Goal: Task Accomplishment & Management: Manage account settings

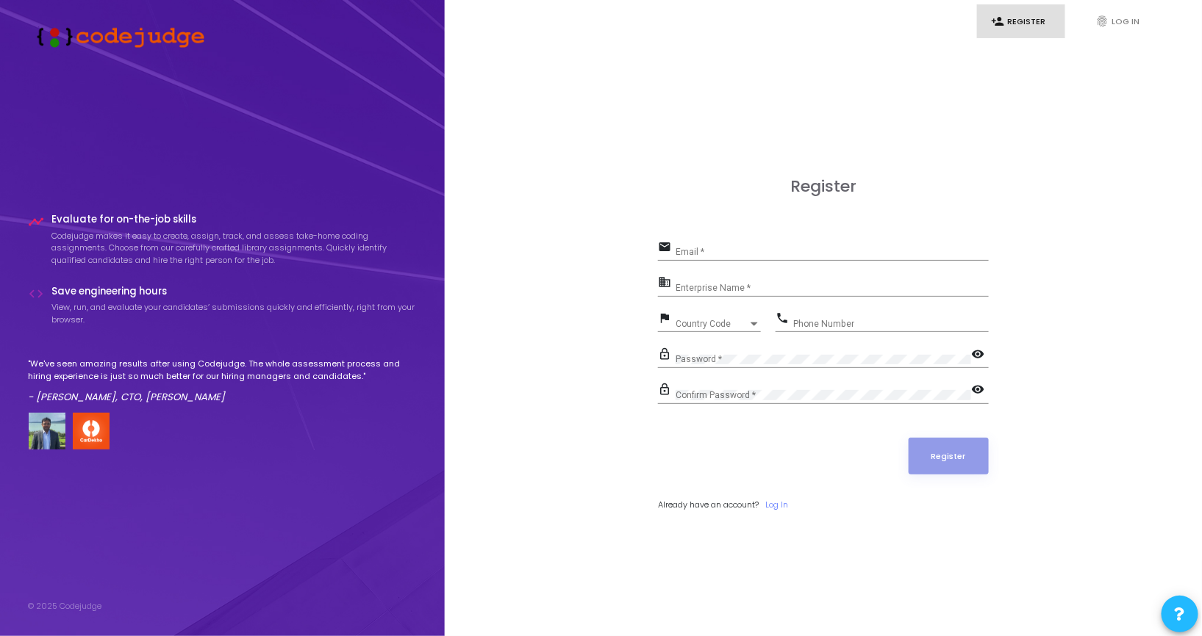
click at [692, 43] on div "Register email Email * business Enterprise Name * flag Country Code Country Cod…" at bounding box center [823, 361] width 725 height 636
click at [1093, 31] on link "fingerprint Log In" at bounding box center [1125, 21] width 88 height 35
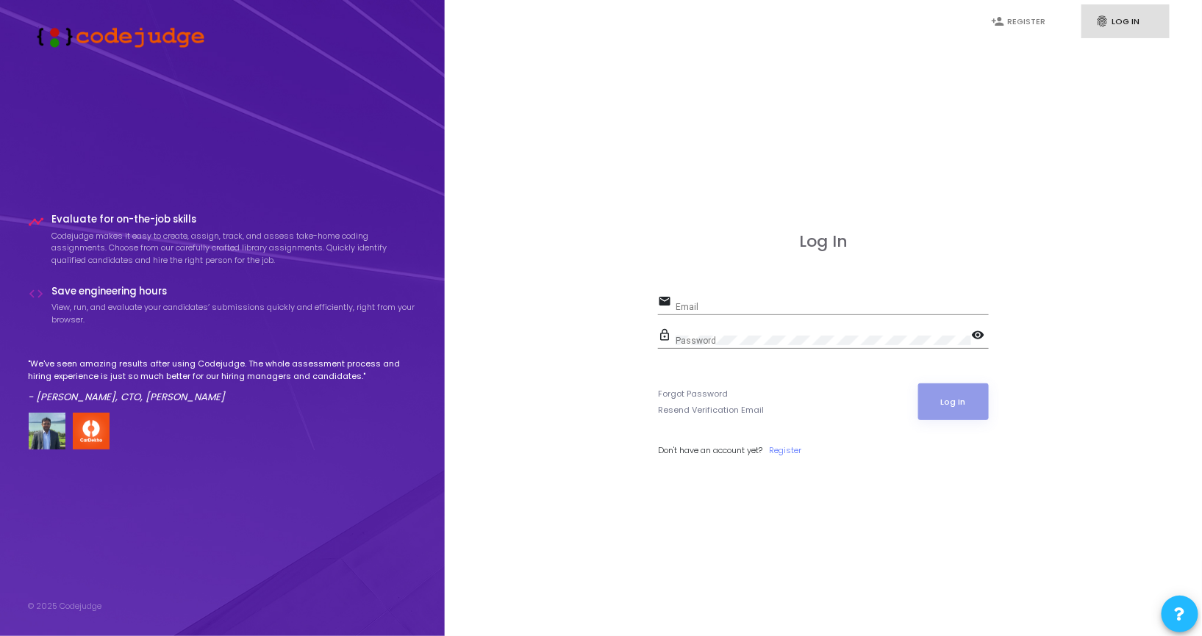
click at [759, 306] on input "Email" at bounding box center [831, 307] width 313 height 10
type input "namrata.a@aissel.com"
click at [918, 384] on button "Log In" at bounding box center [953, 402] width 71 height 37
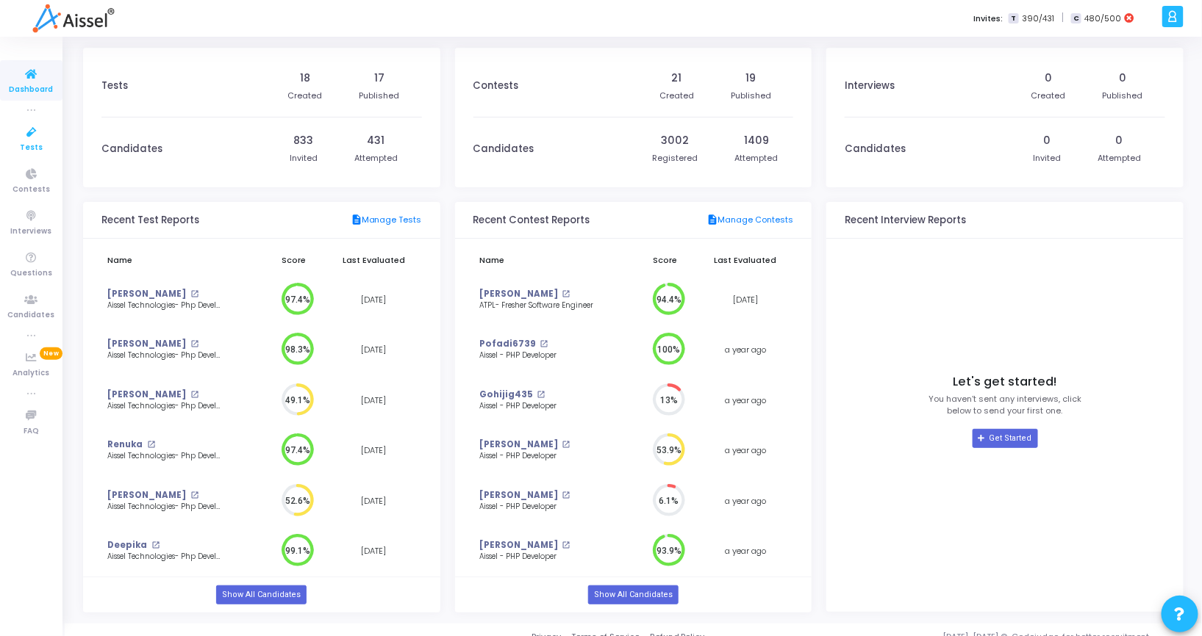
click at [34, 136] on icon at bounding box center [31, 132] width 31 height 18
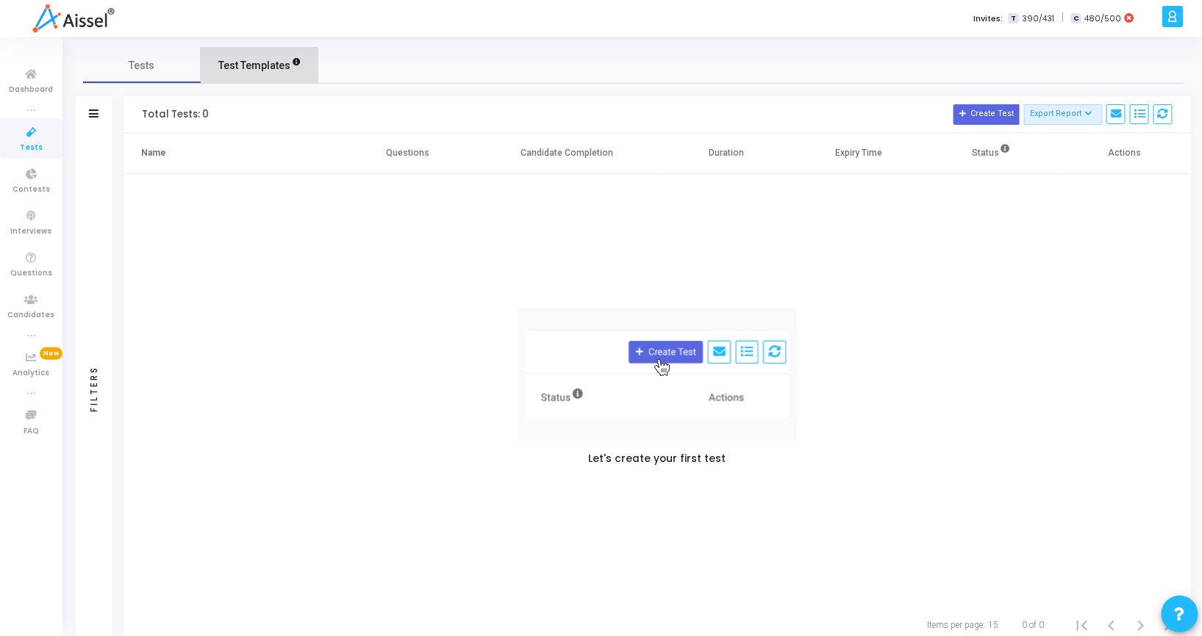
click at [228, 62] on span "Test Templates" at bounding box center [254, 65] width 72 height 15
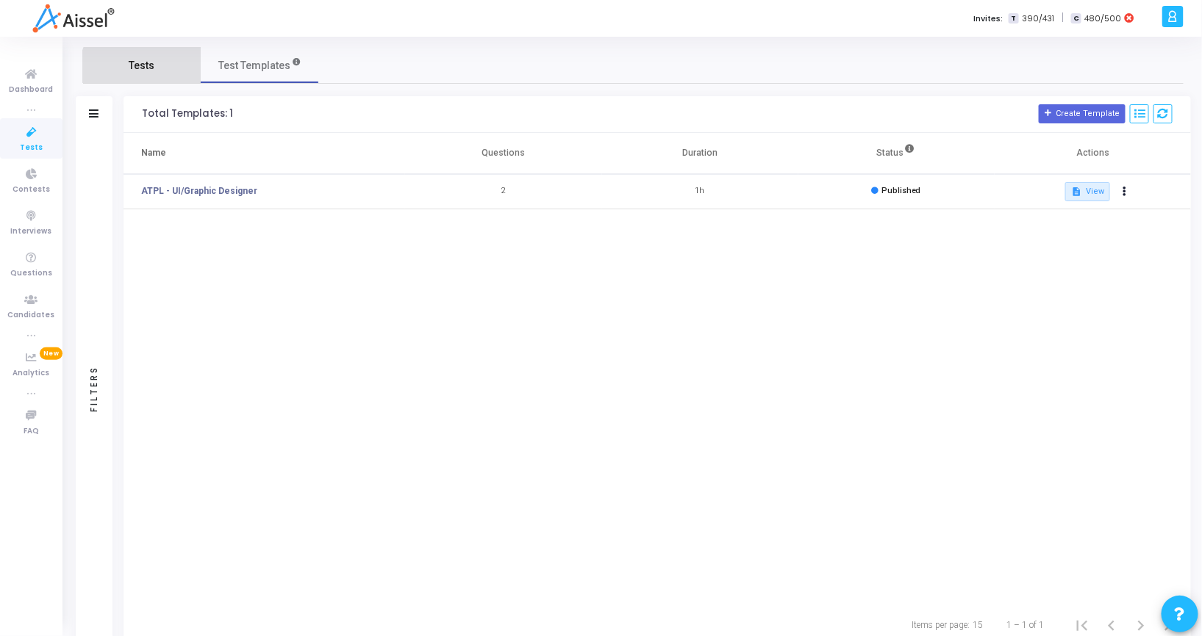
click at [146, 72] on span "Tests" at bounding box center [142, 65] width 26 height 15
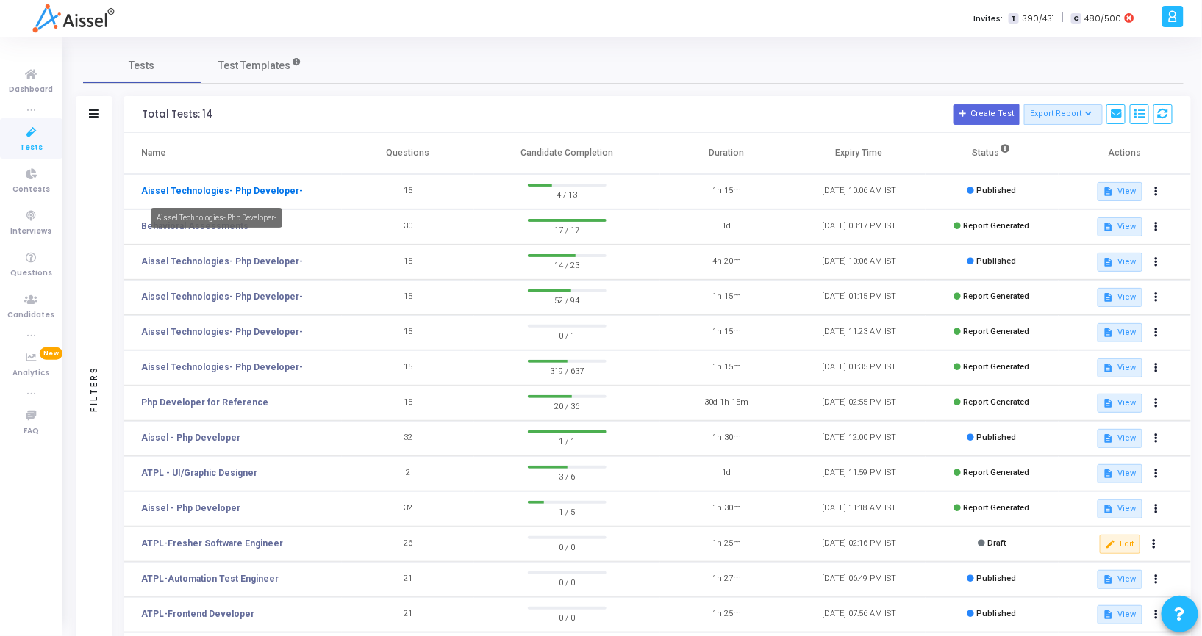
click at [219, 194] on link "Aissel Technologies- Php Developer-" at bounding box center [222, 190] width 162 height 13
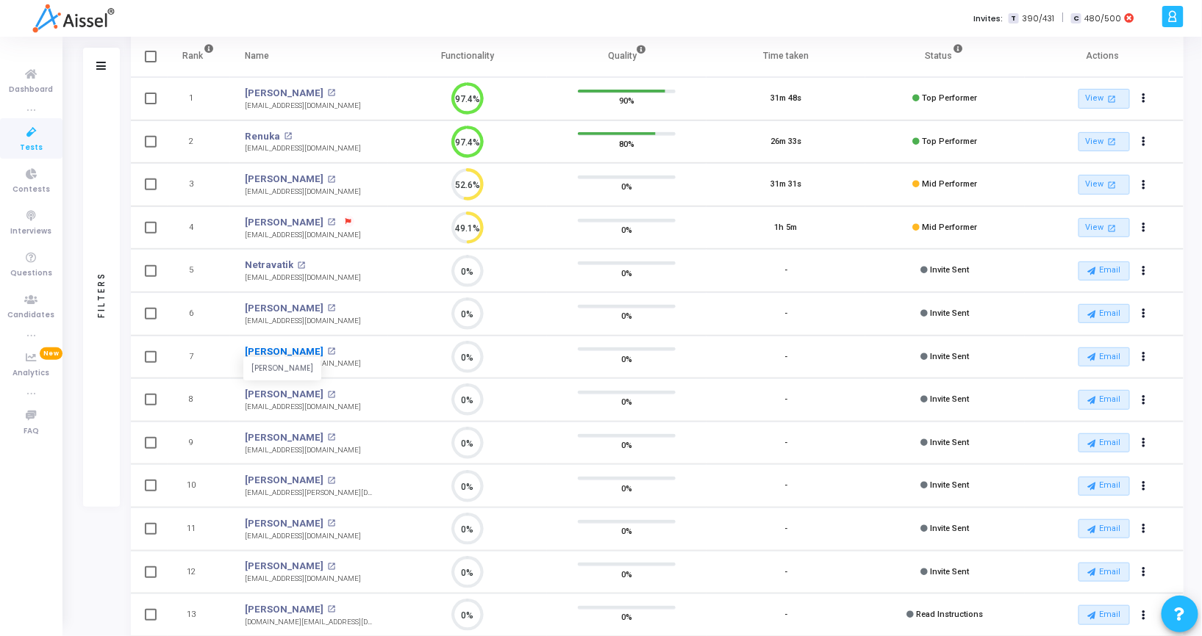
scroll to position [6, 6]
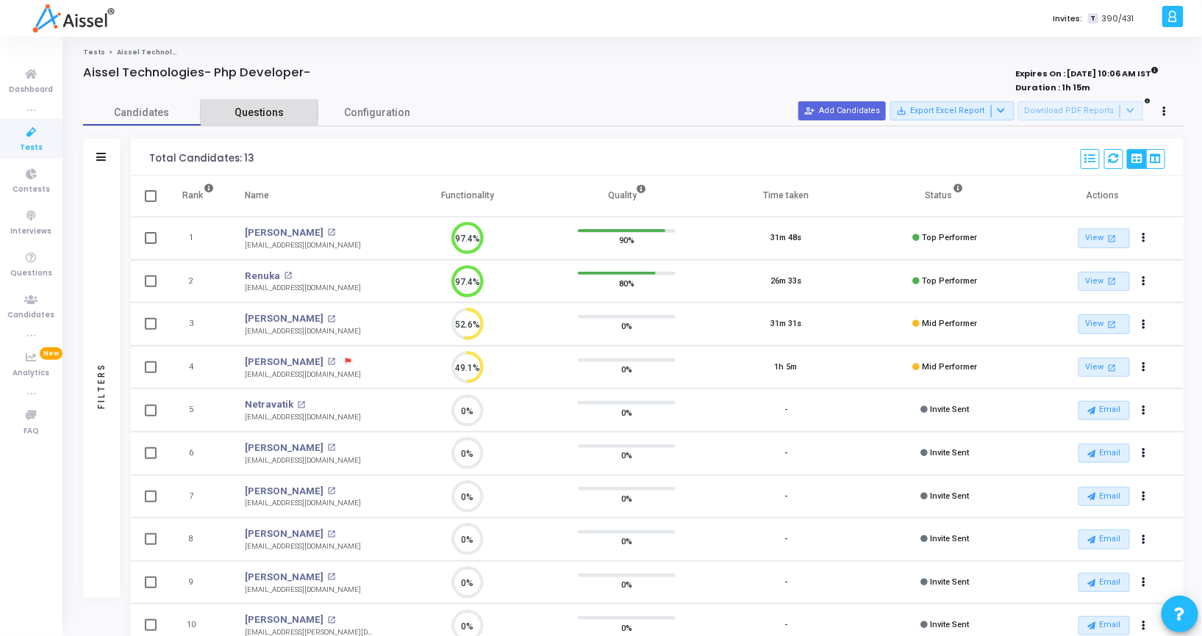
click at [244, 115] on span "Questions" at bounding box center [260, 112] width 118 height 15
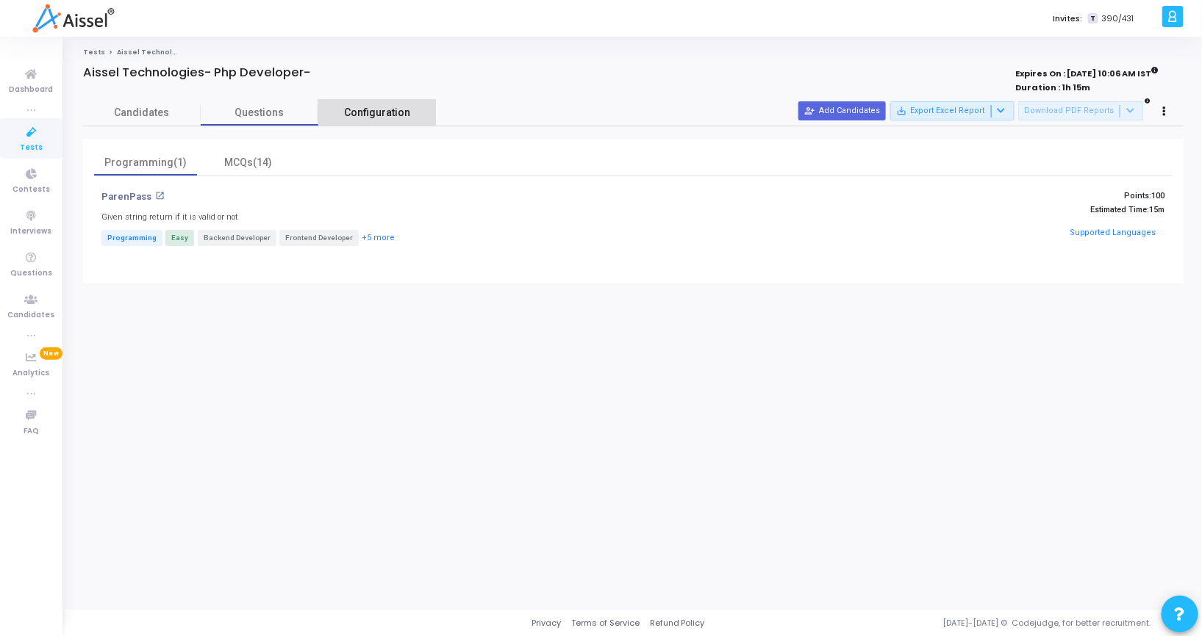
click at [395, 103] on link "Configuration" at bounding box center [377, 113] width 118 height 26
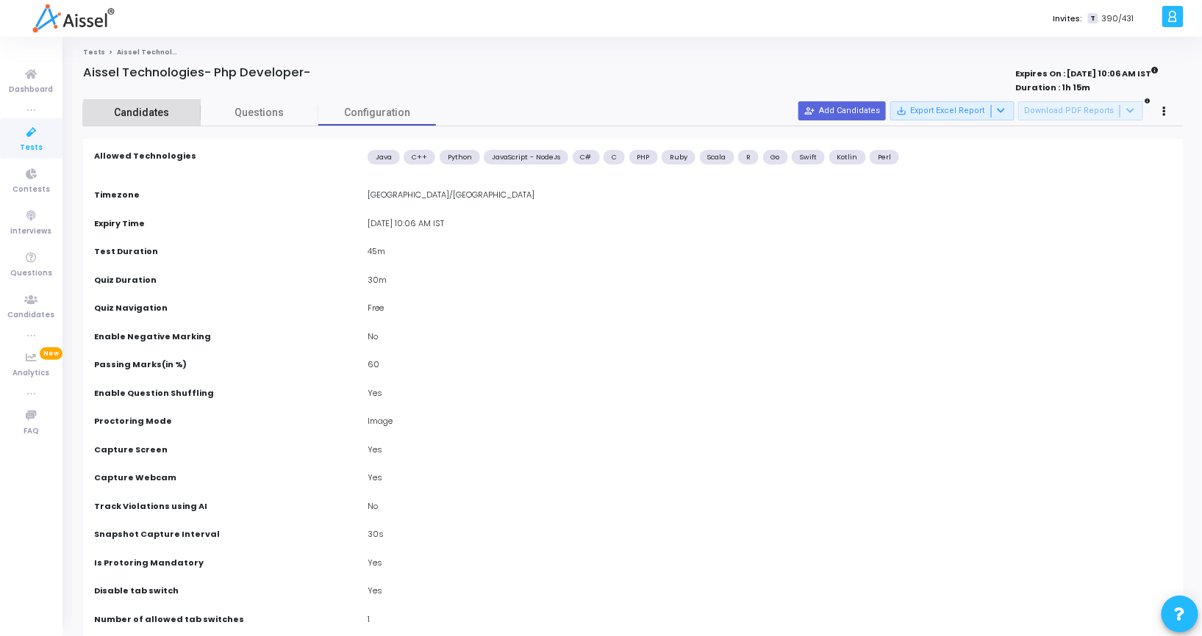
click at [143, 115] on span "Candidates" at bounding box center [142, 112] width 118 height 15
